Goal: Transaction & Acquisition: Subscribe to service/newsletter

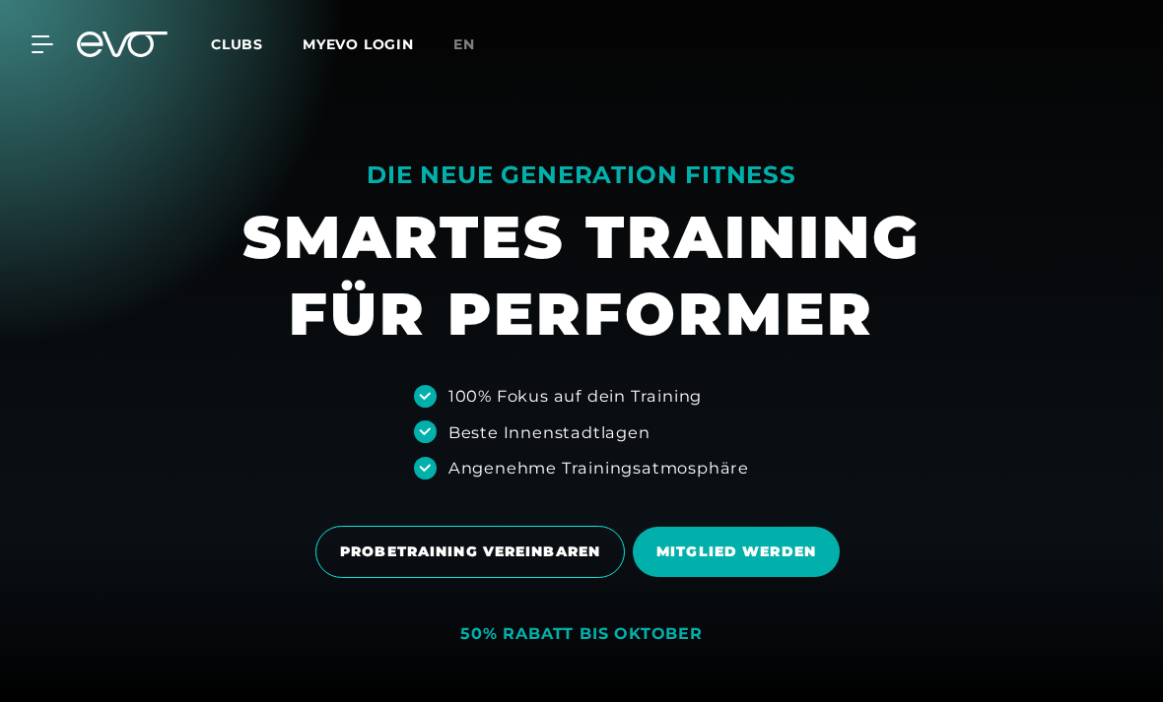
click at [233, 34] on link "Clubs" at bounding box center [257, 43] width 92 height 19
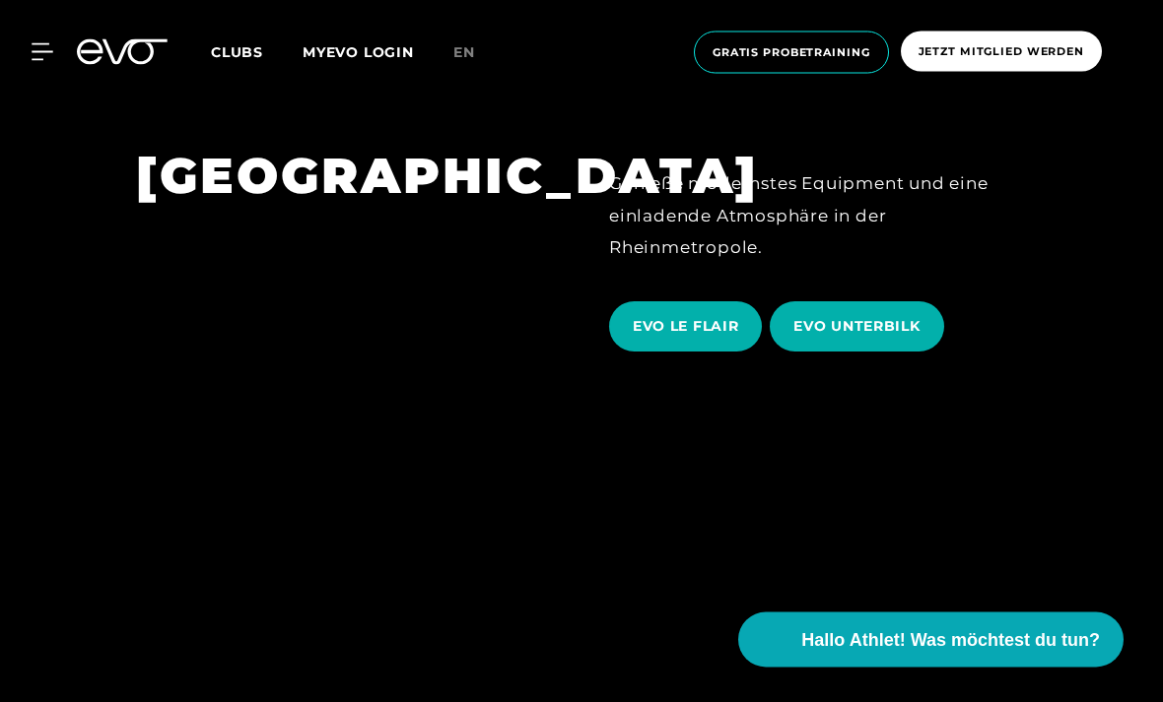
scroll to position [3148, 0]
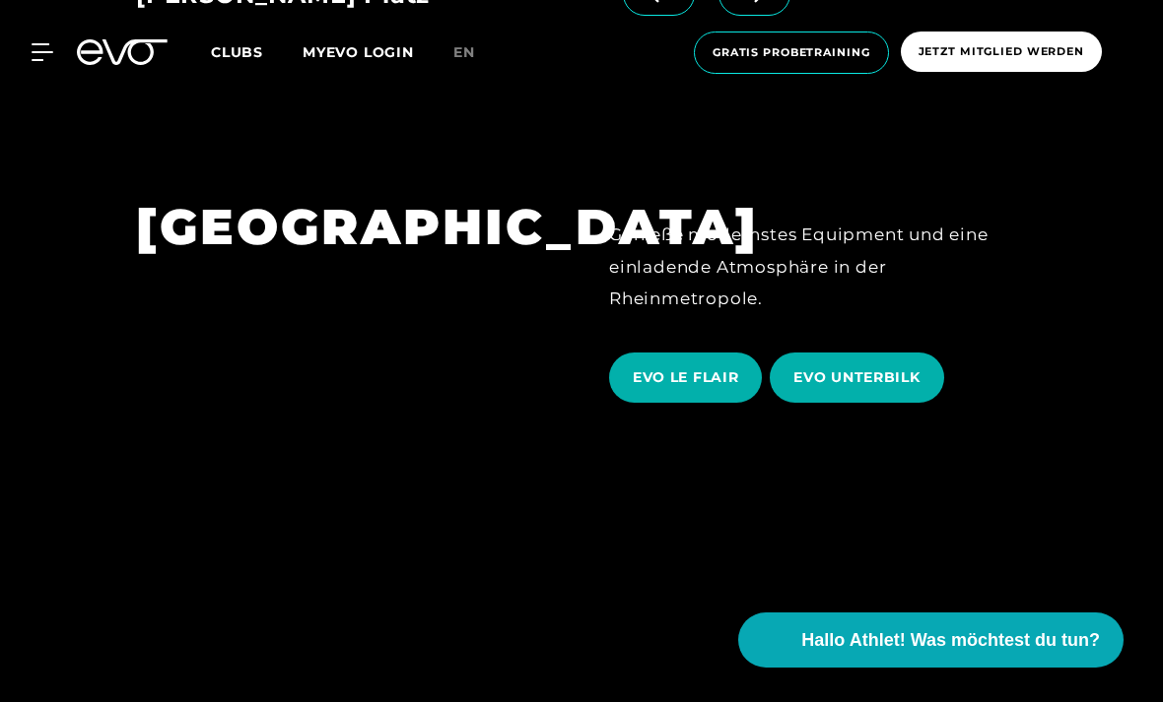
click at [683, 388] on span "EVO LE FLAIR" at bounding box center [685, 377] width 105 height 21
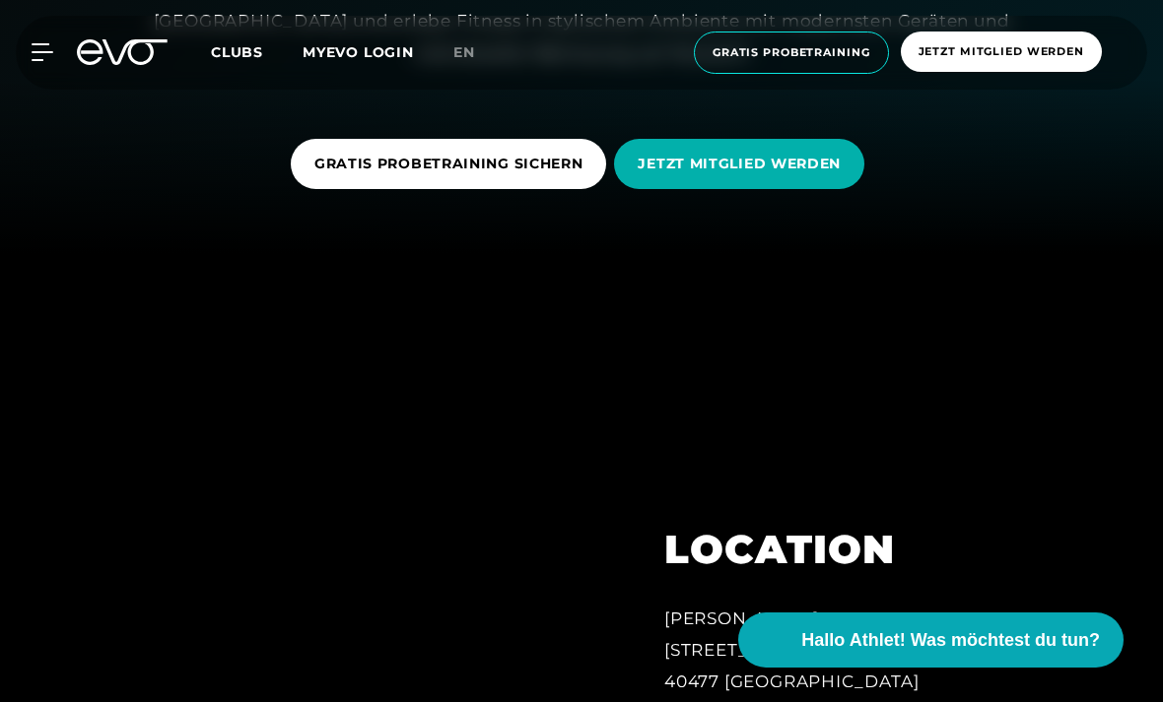
scroll to position [446, 0]
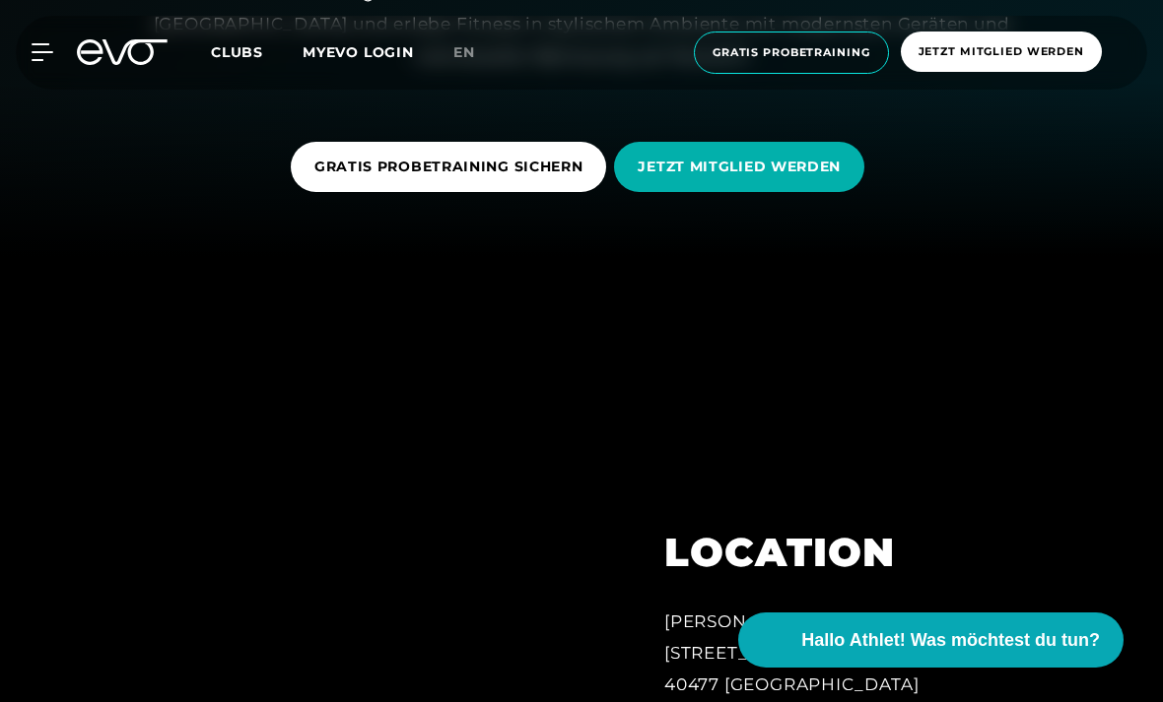
click at [672, 192] on span "JETZT MITGLIED WERDEN" at bounding box center [739, 167] width 250 height 50
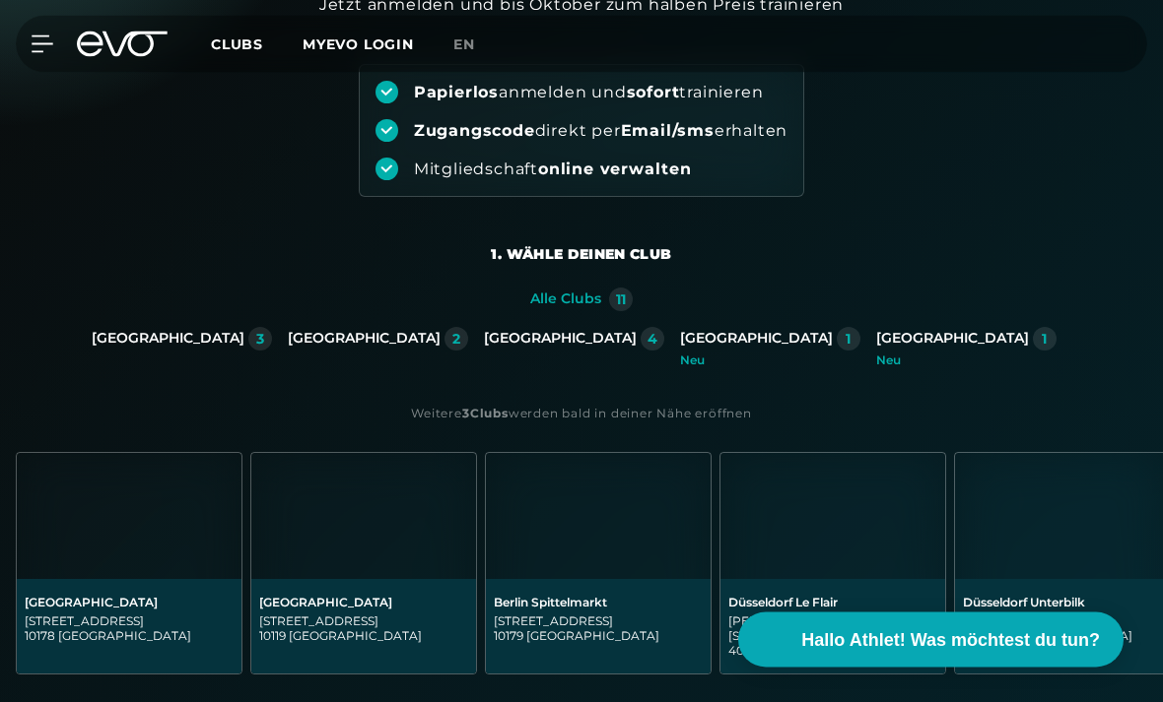
scroll to position [223, 0]
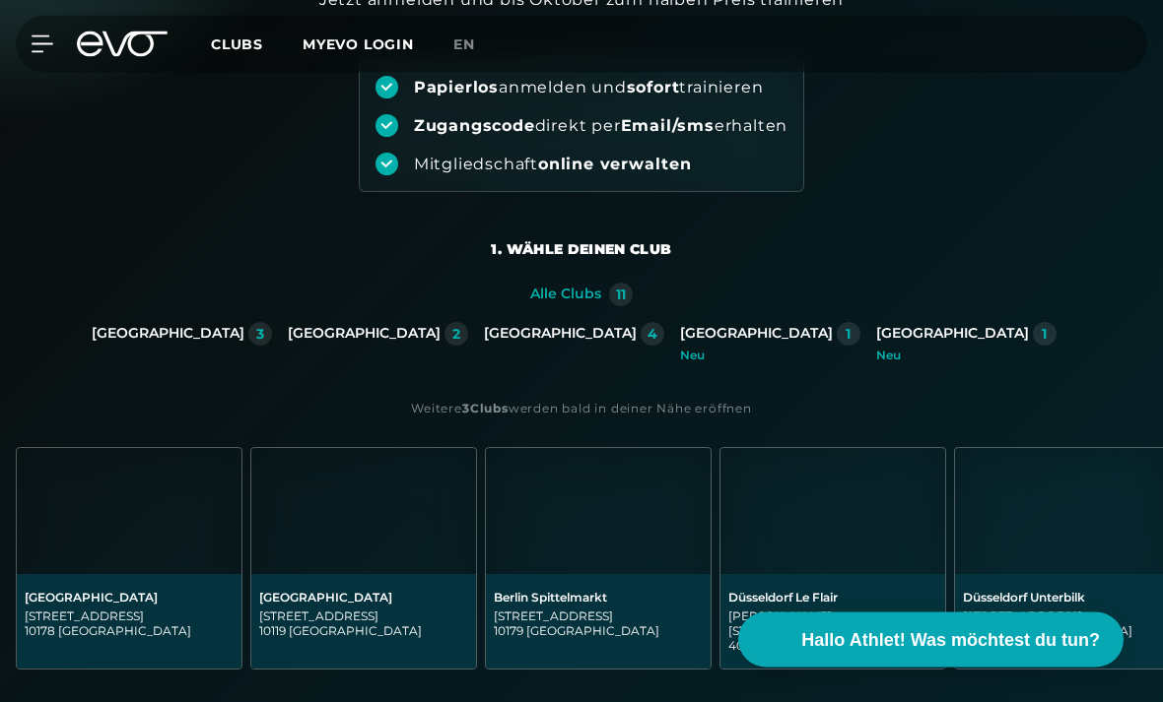
click at [460, 329] on div "2" at bounding box center [456, 335] width 8 height 14
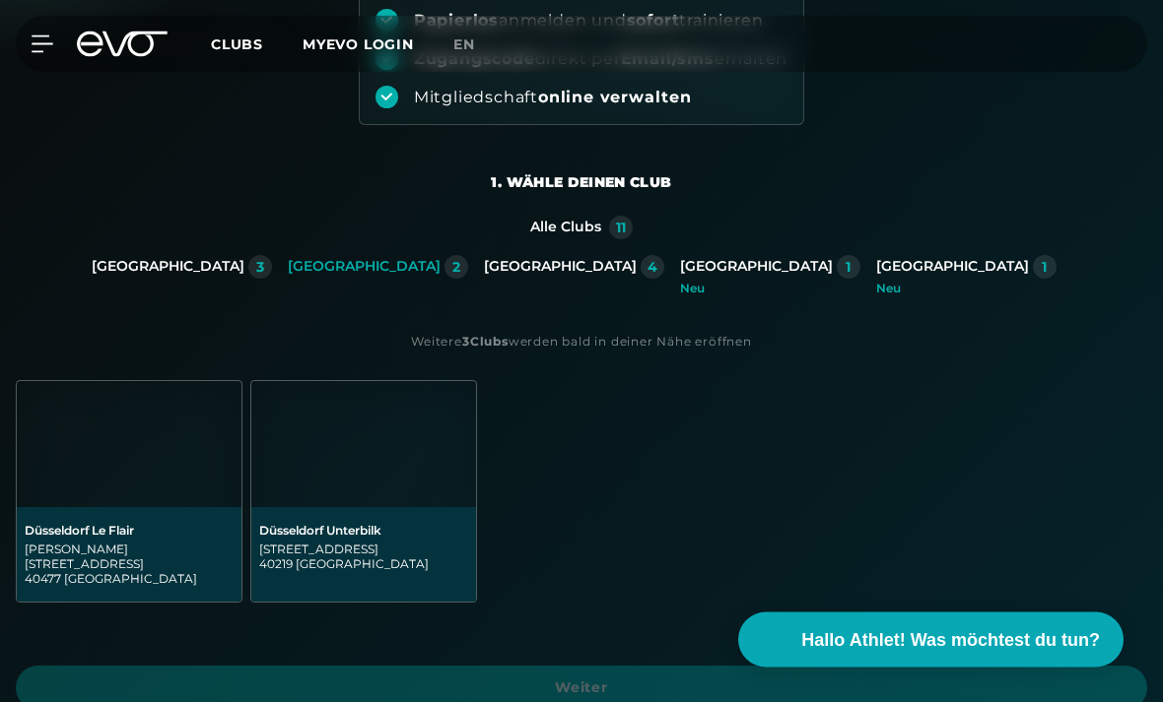
click at [108, 491] on img at bounding box center [129, 445] width 225 height 126
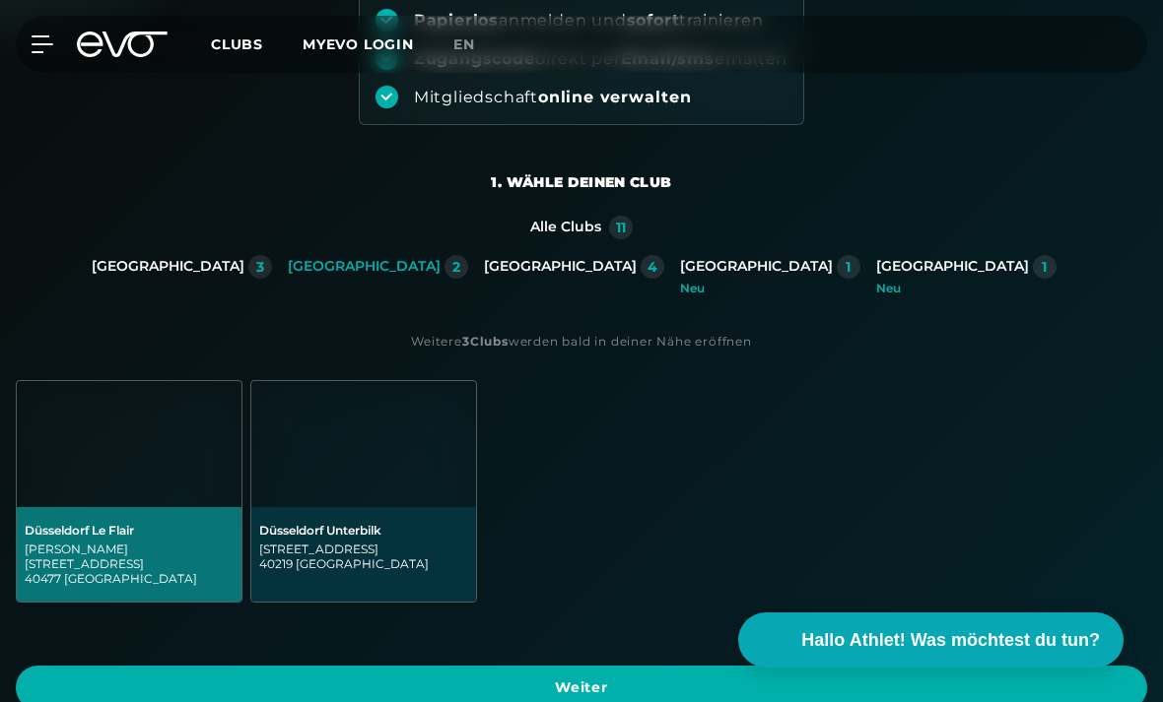
click at [141, 678] on span "Weiter" at bounding box center [581, 688] width 1084 height 21
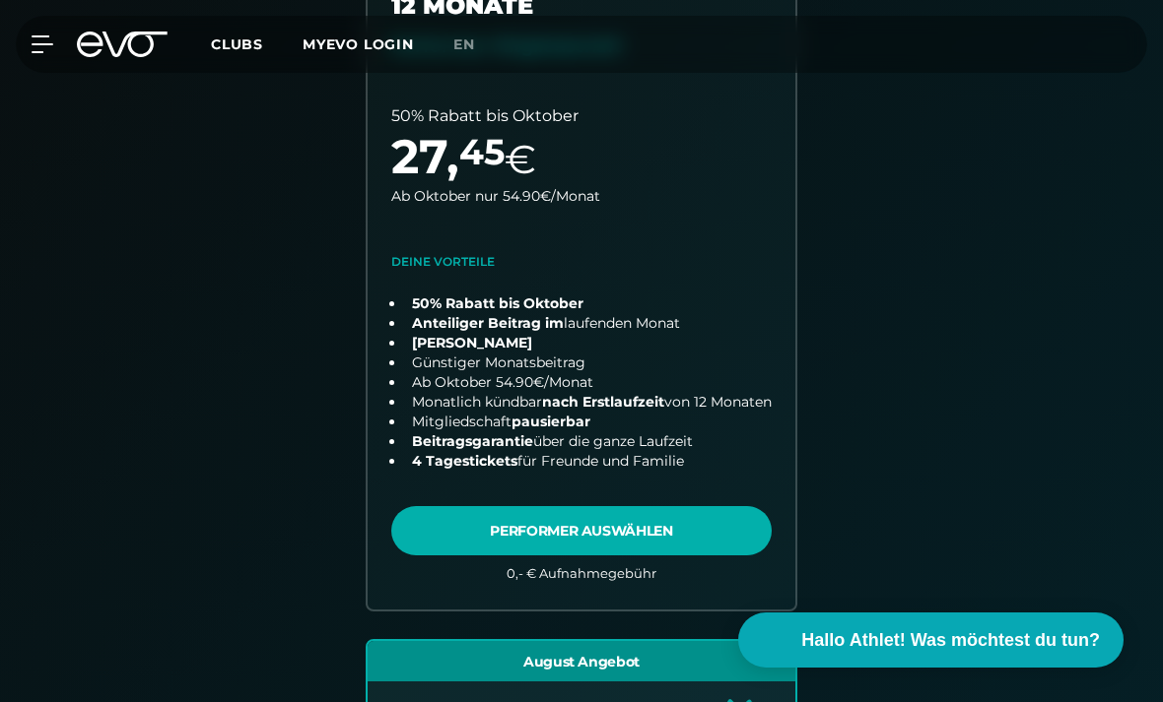
scroll to position [649, 0]
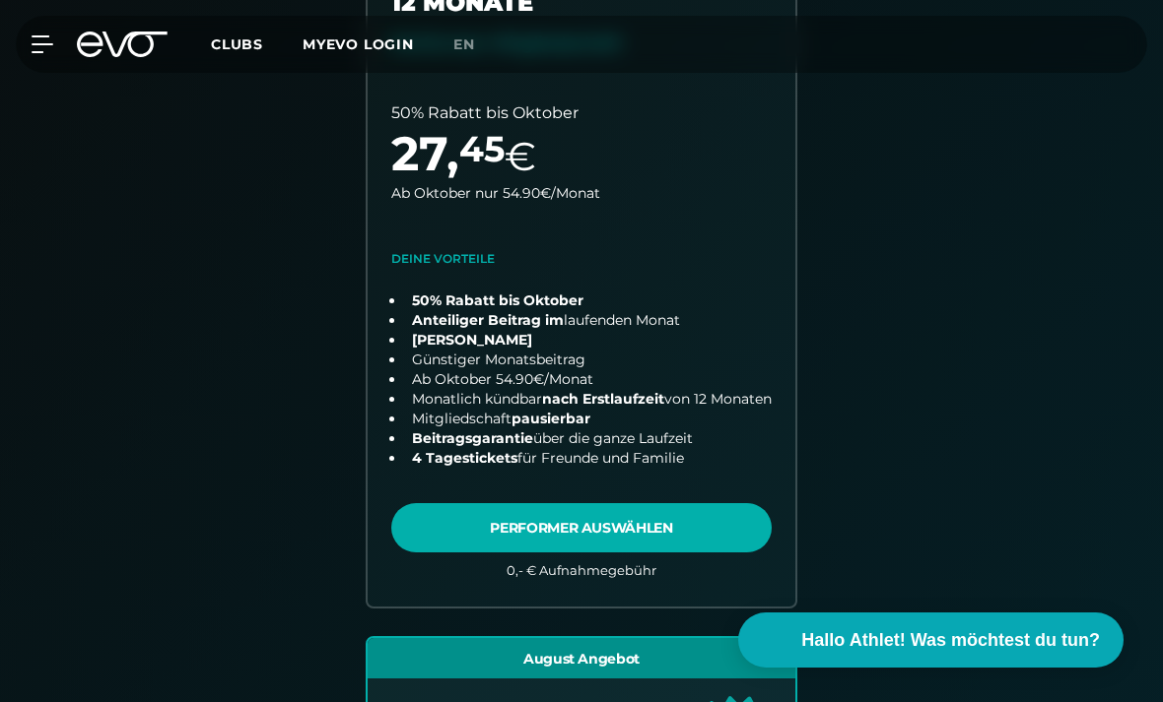
click at [498, 535] on link "choose plan" at bounding box center [581, 266] width 428 height 683
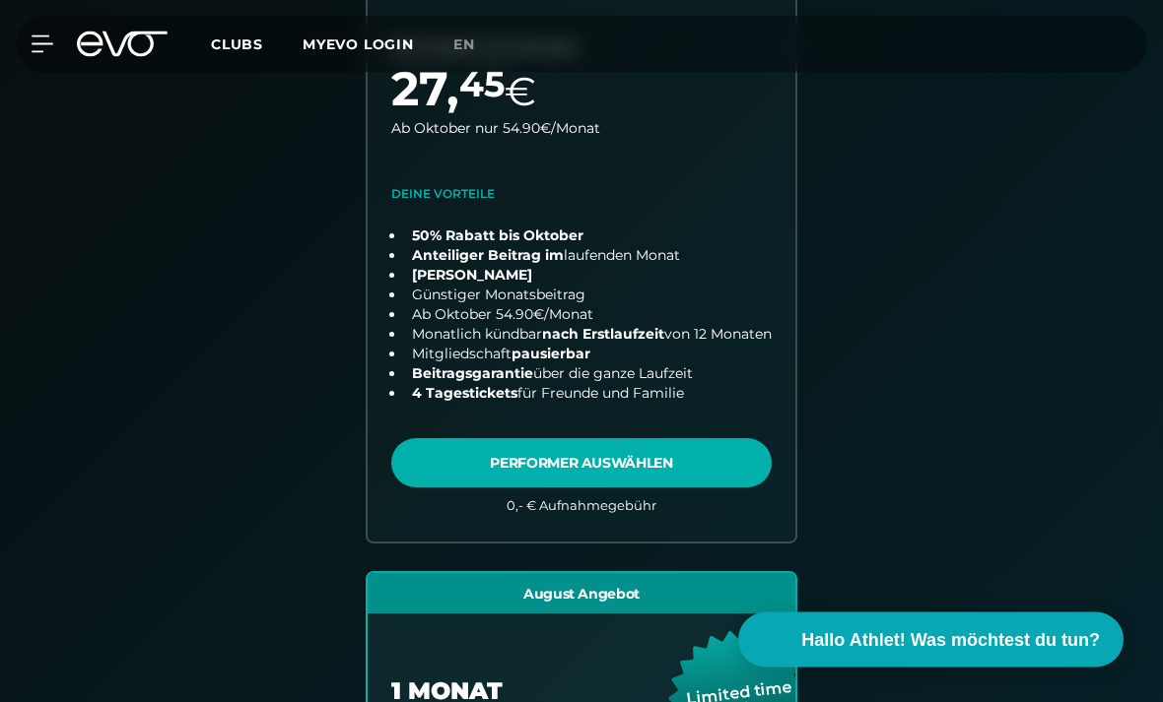
scroll to position [715, 0]
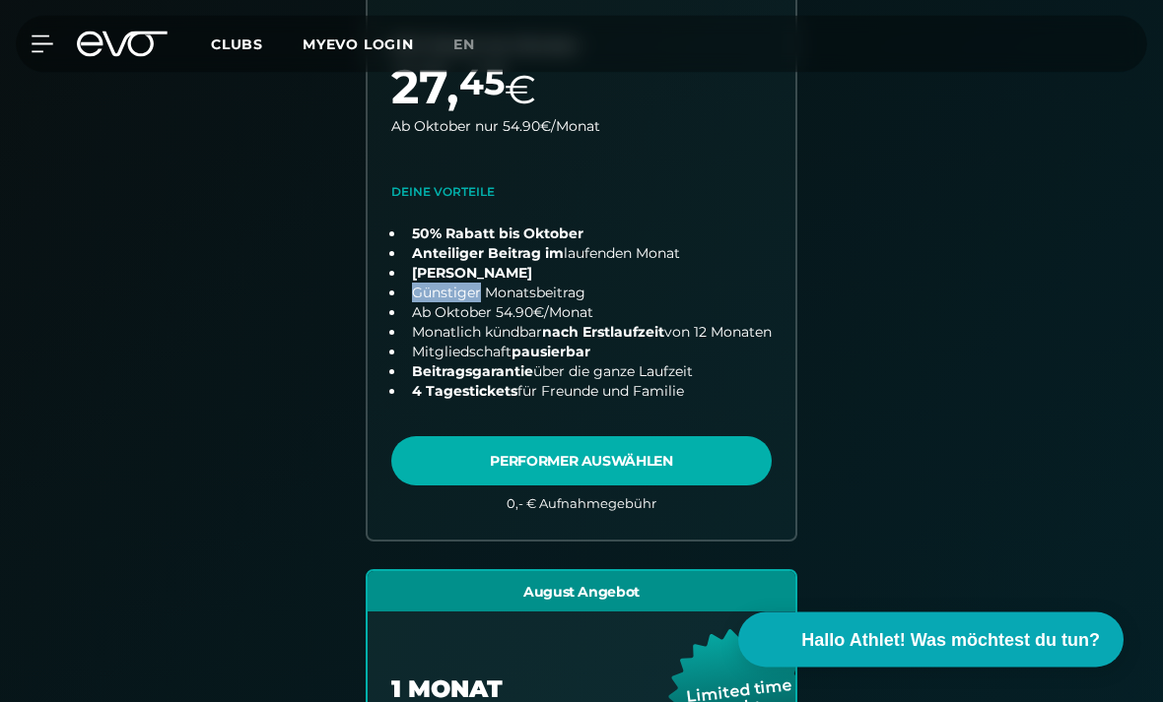
click at [291, 391] on div "12 MONATE Performer Mitgliedschaft 50% Rabatt bis Oktober 27 , 45 € Ab Oktober …" at bounding box center [581, 591] width 1009 height 1468
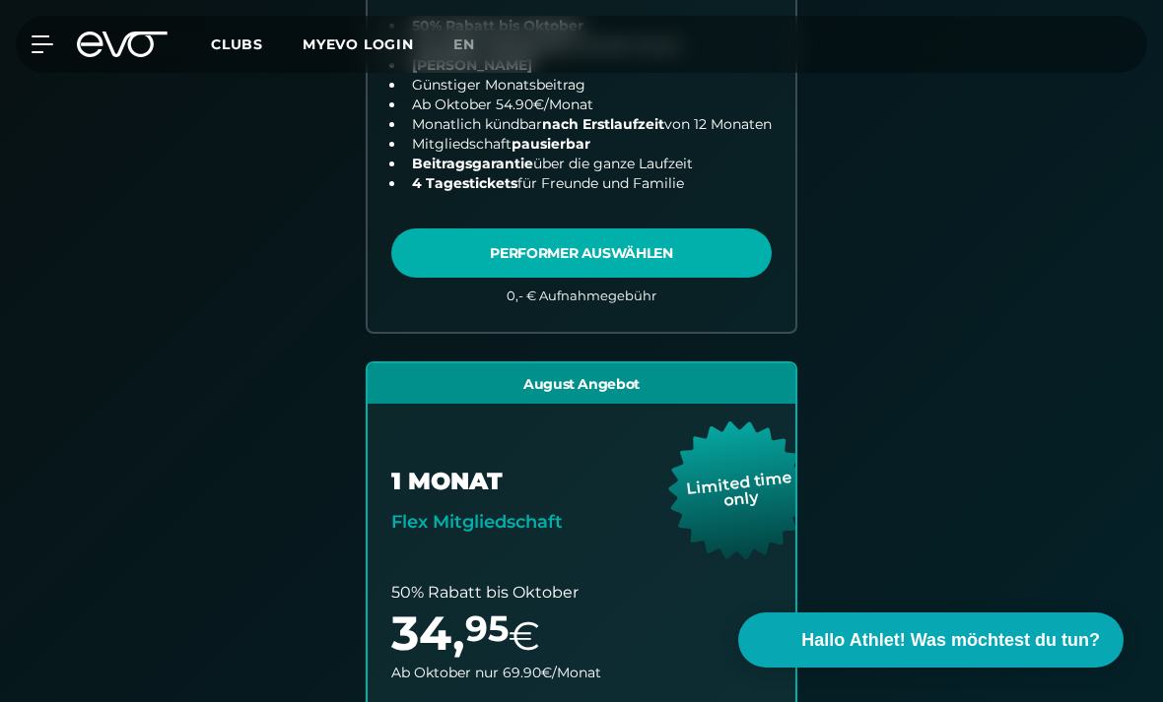
scroll to position [899, 0]
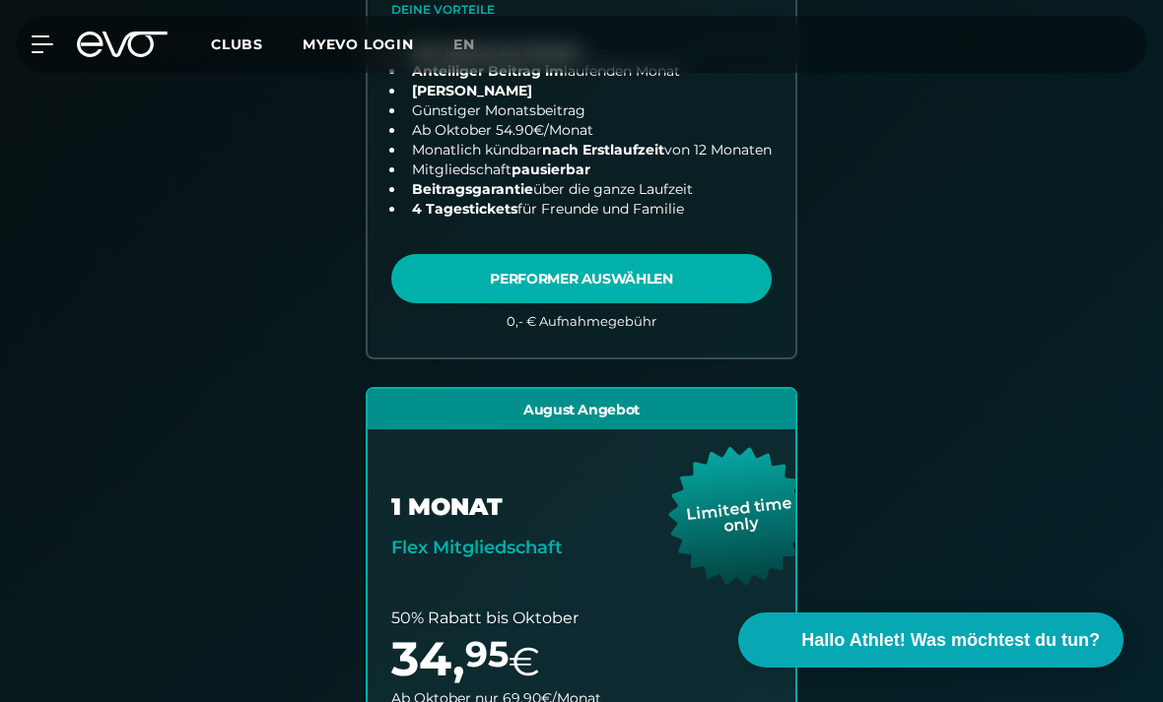
click at [492, 287] on link "choose plan" at bounding box center [581, 17] width 428 height 683
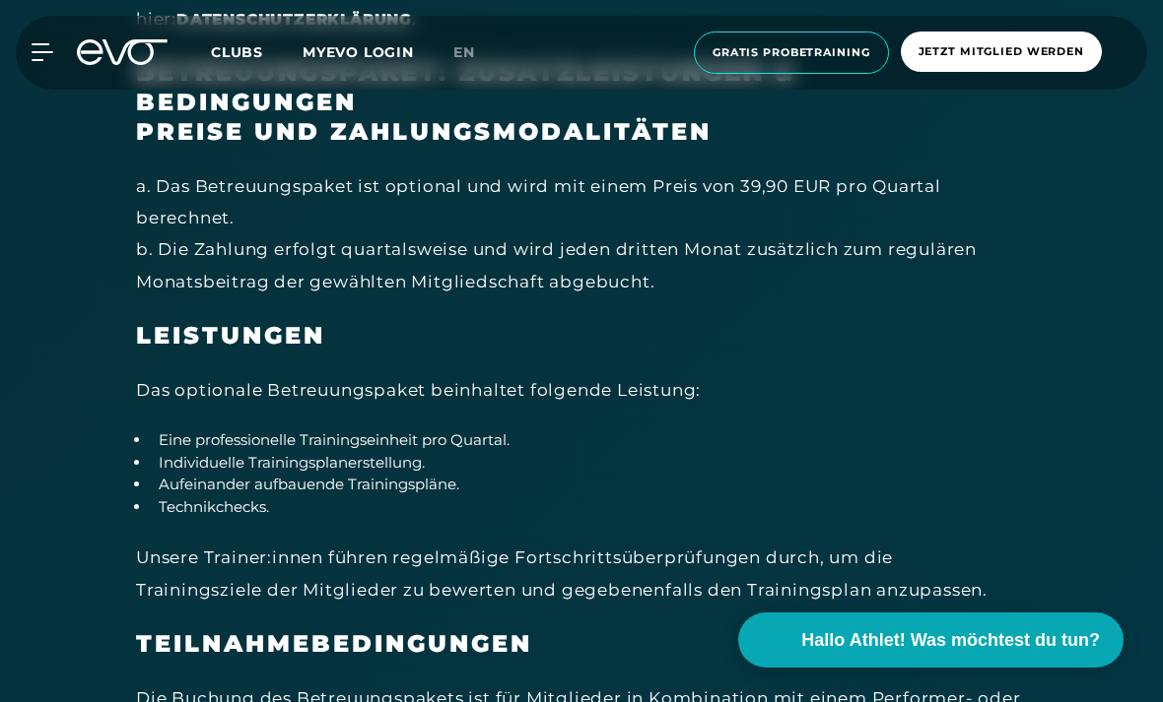
scroll to position [11387, 0]
